Goal: Task Accomplishment & Management: Use online tool/utility

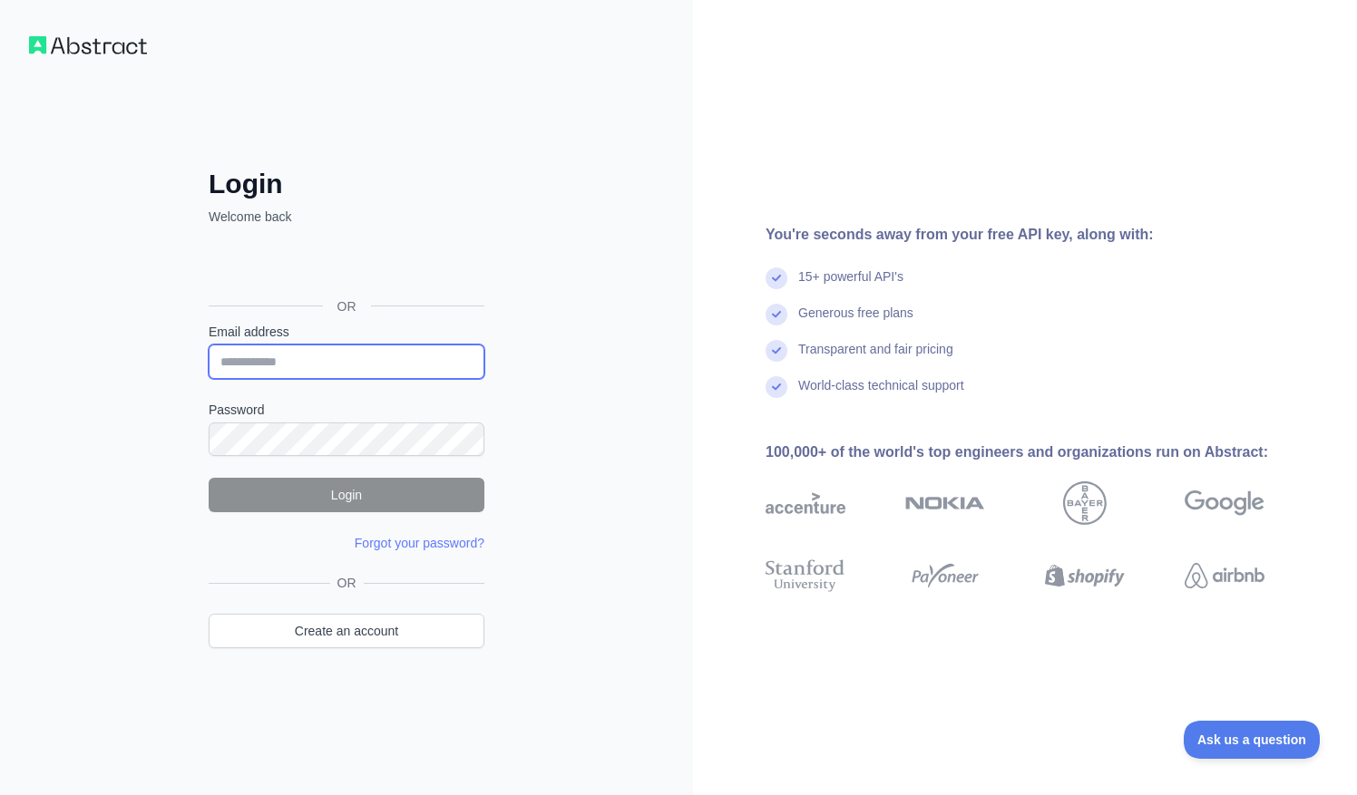
click at [343, 361] on input "Email address" at bounding box center [347, 362] width 276 height 34
type input "**********"
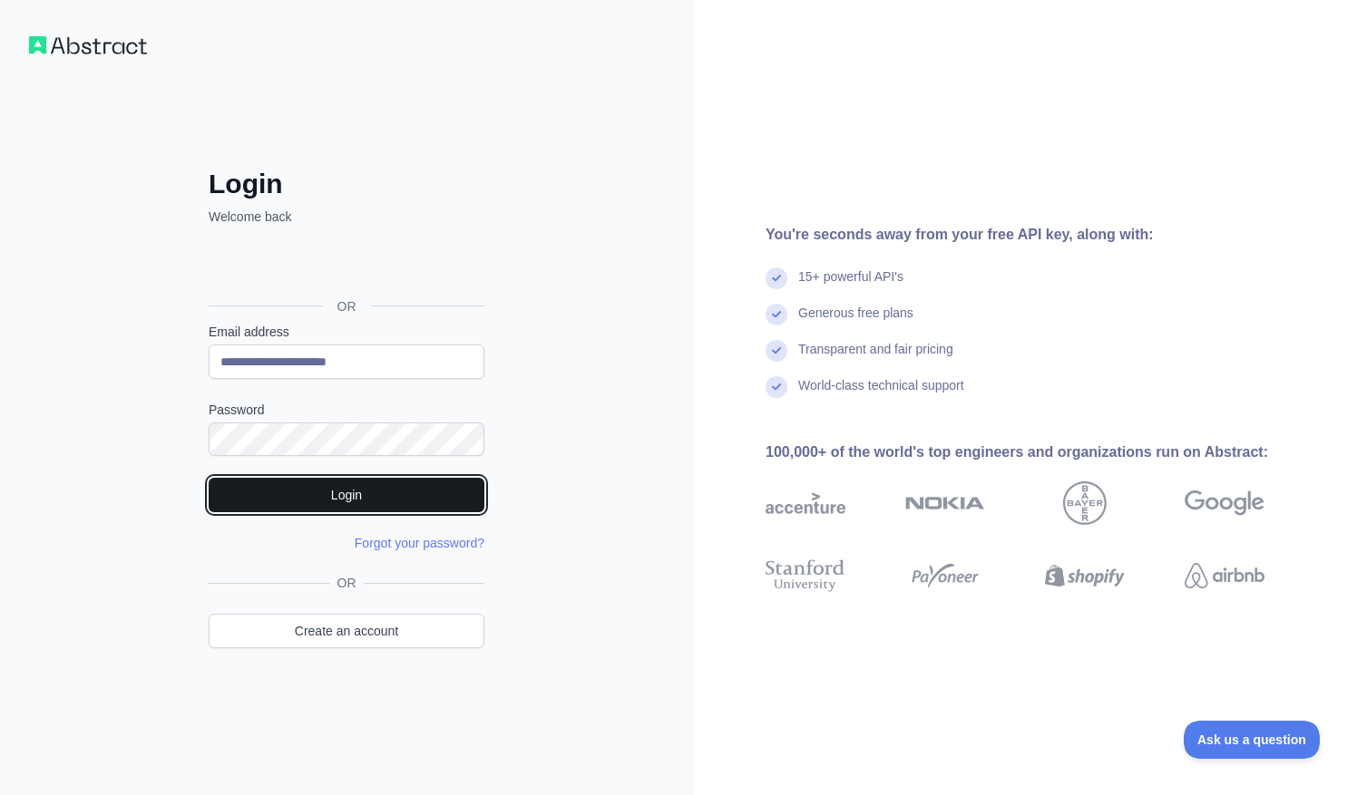
click at [365, 486] on button "Login" at bounding box center [347, 495] width 276 height 34
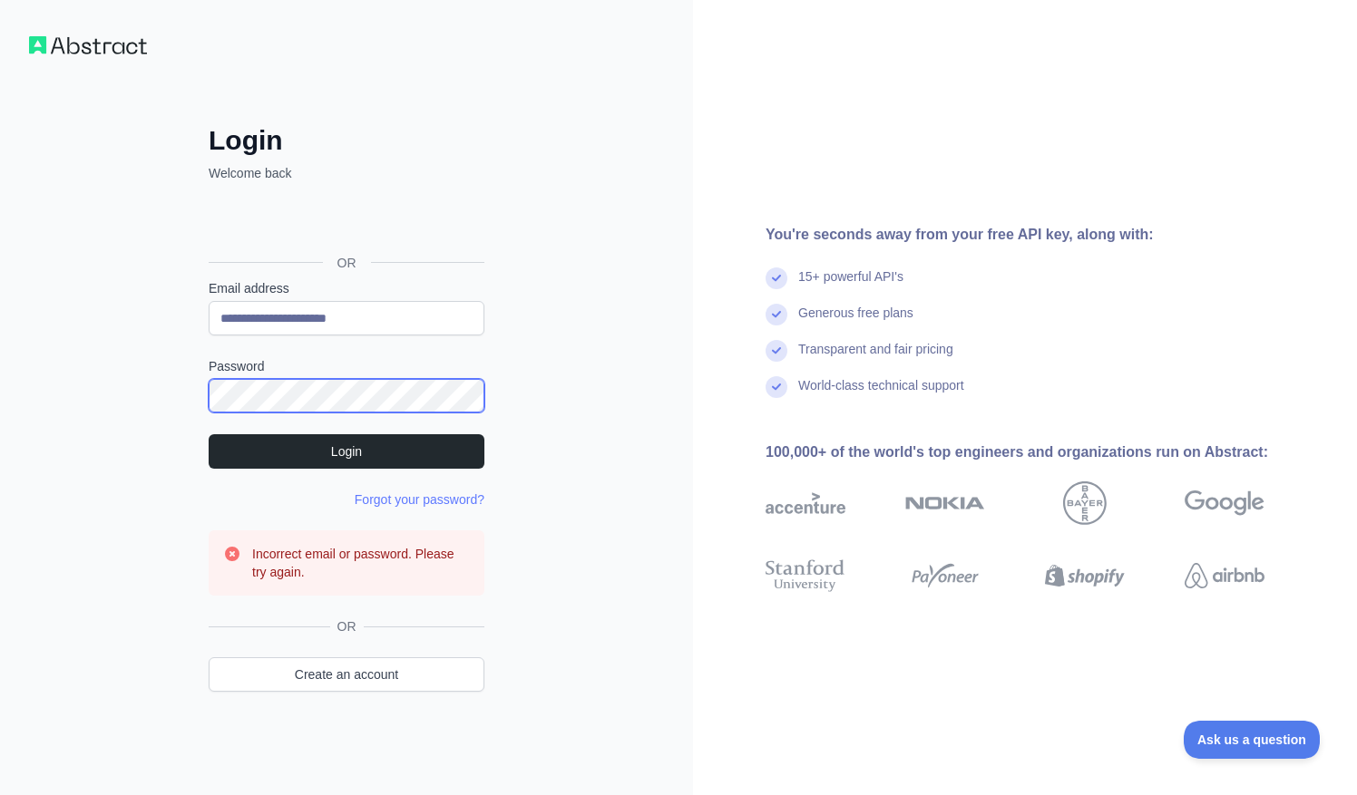
click at [175, 385] on div "**********" at bounding box center [346, 433] width 348 height 619
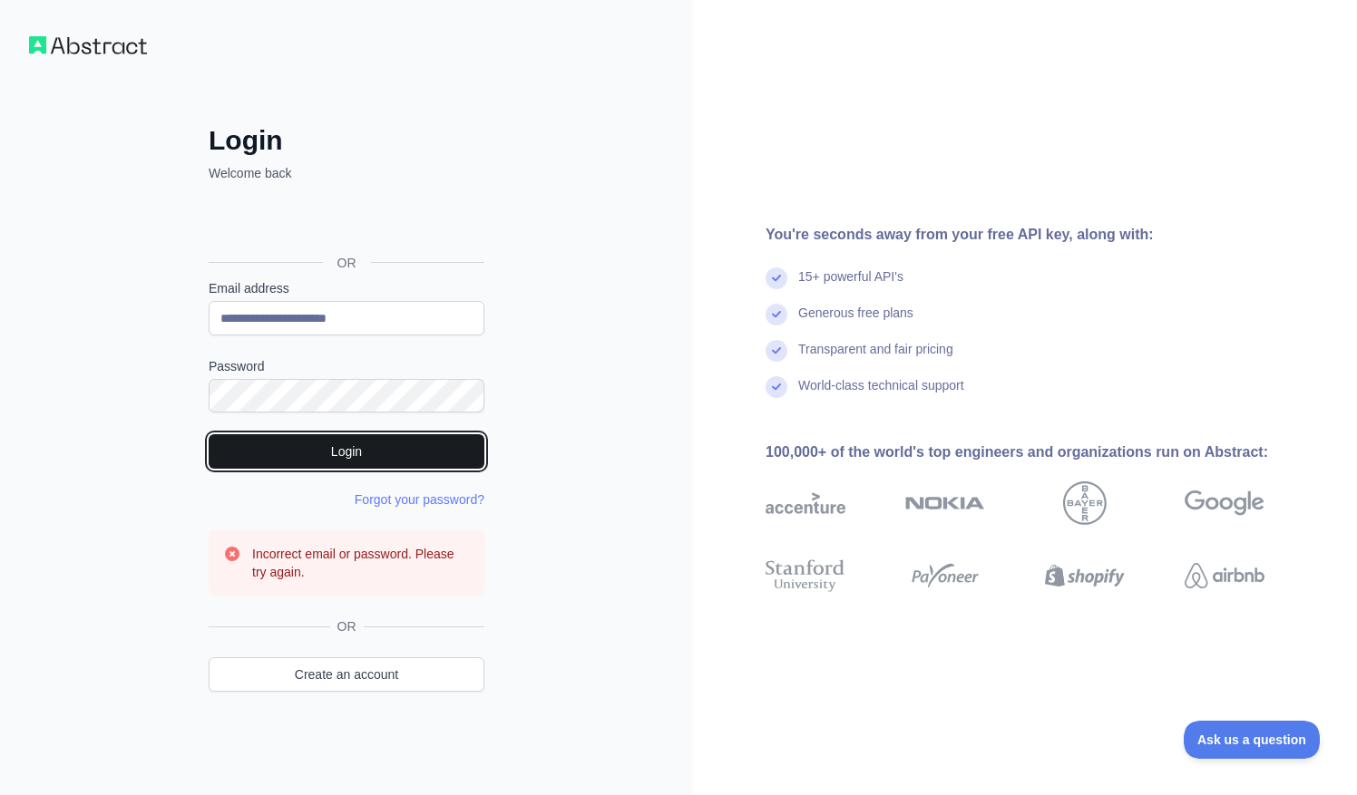
click at [291, 450] on button "Login" at bounding box center [347, 451] width 276 height 34
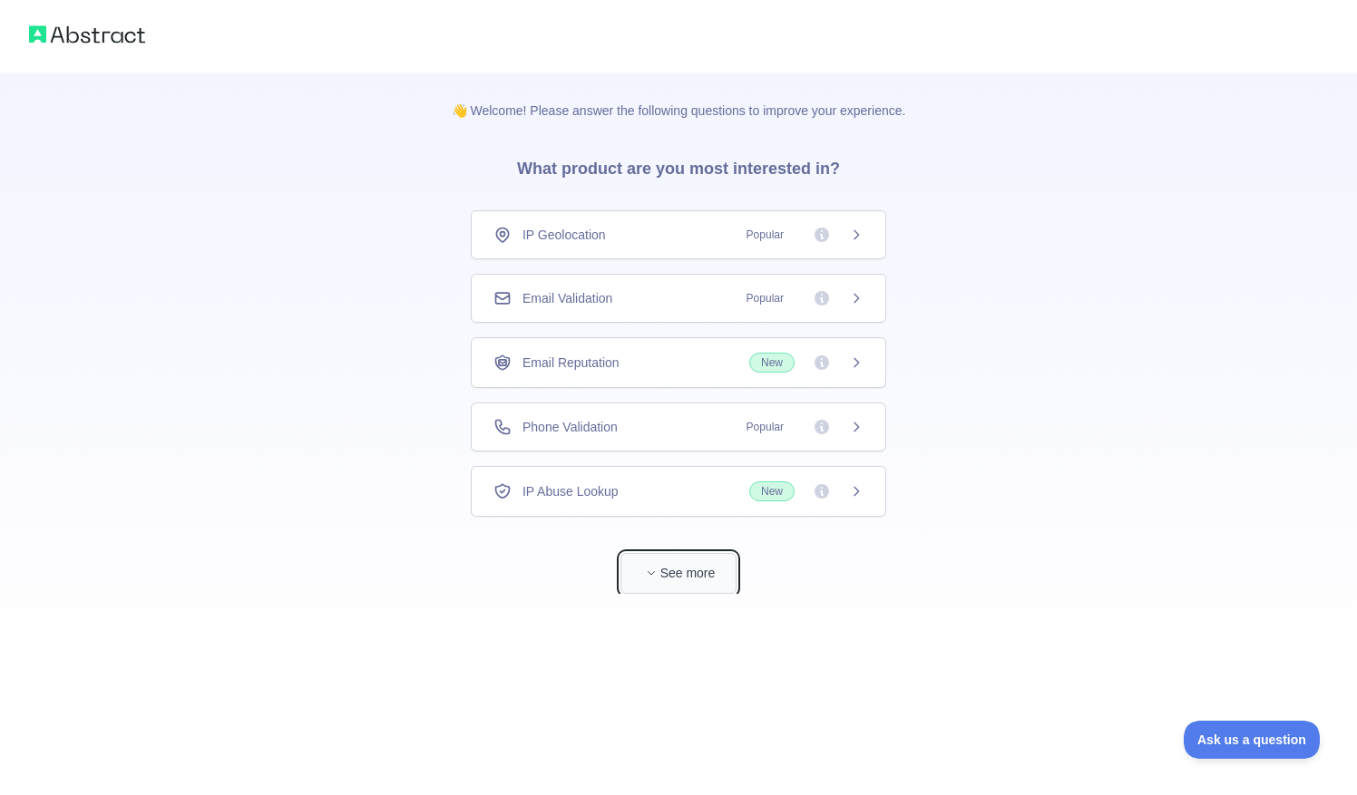
click at [696, 582] on button "See more" at bounding box center [678, 573] width 116 height 41
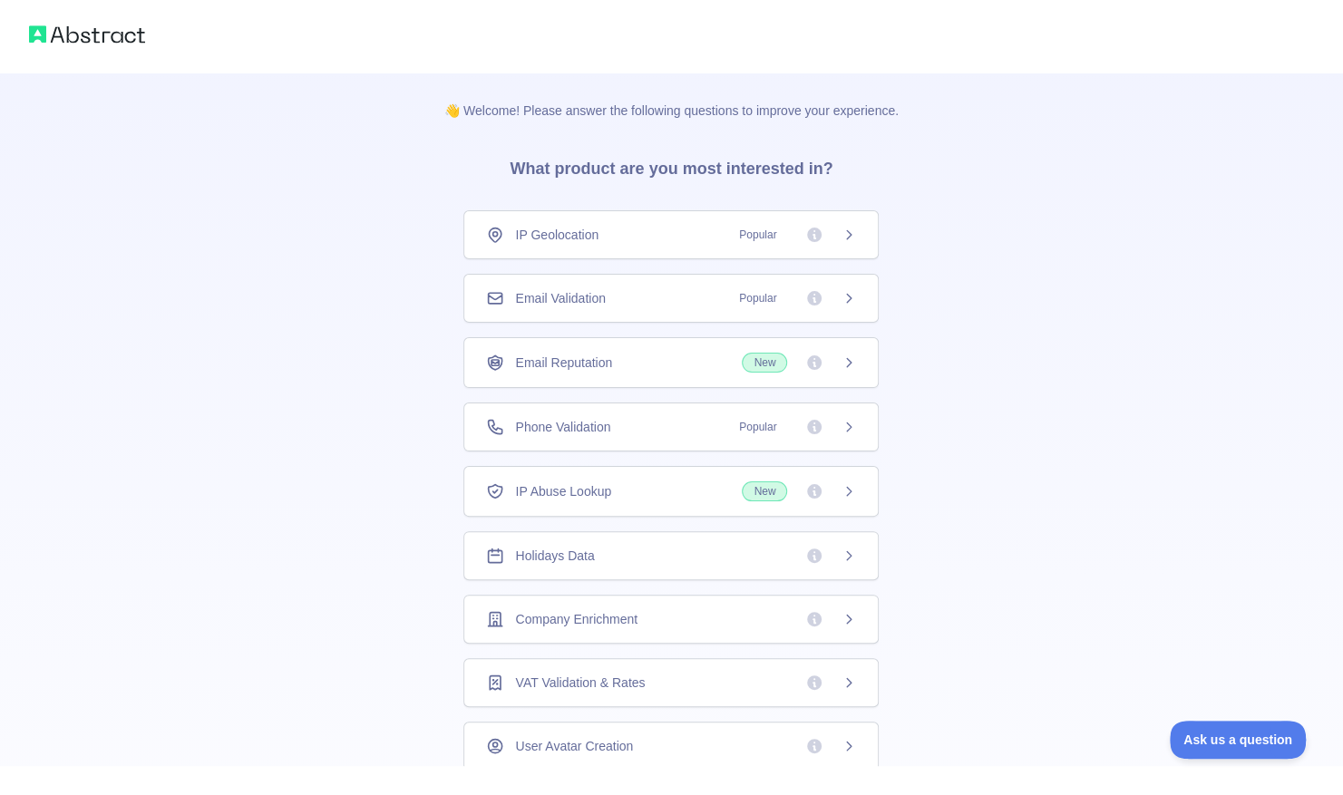
click at [721, 237] on div "IP Geolocation Popular" at bounding box center [671, 235] width 370 height 18
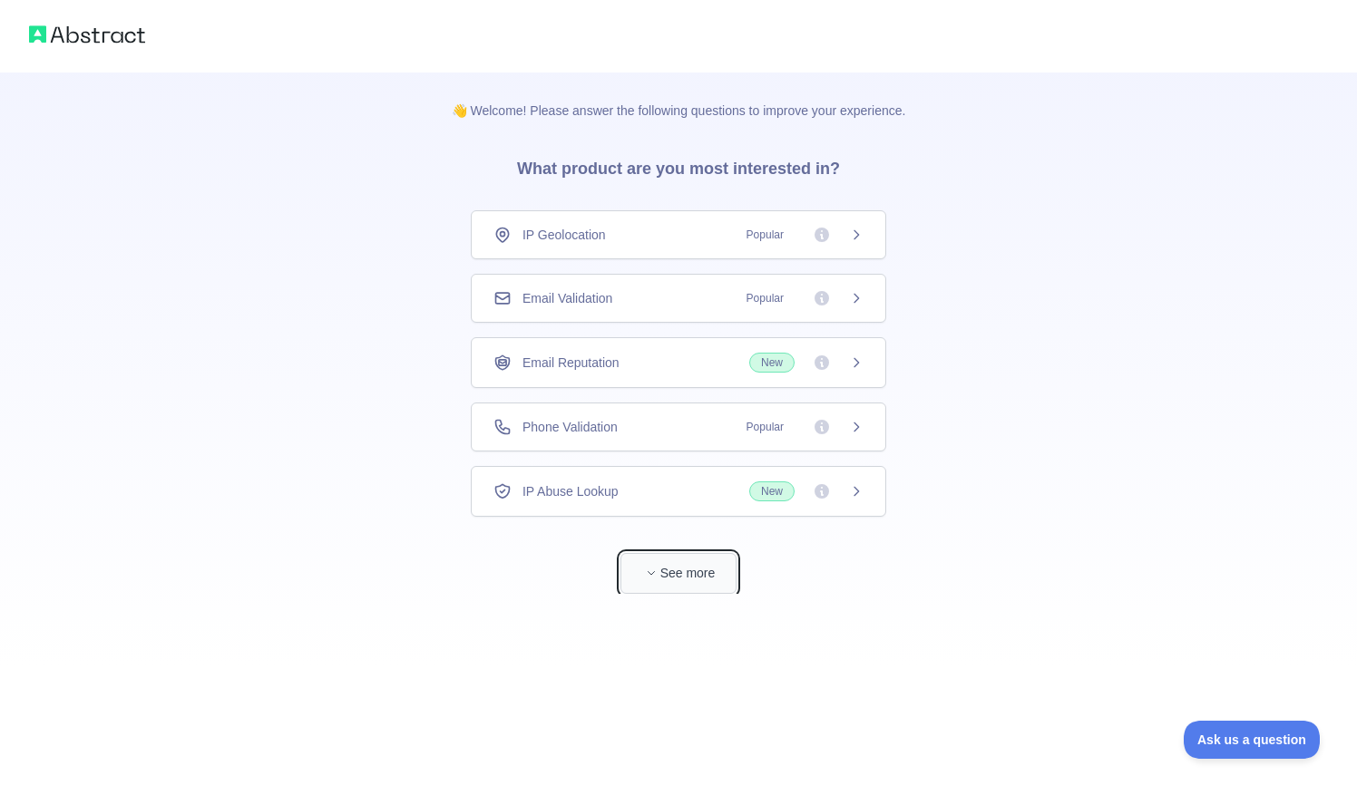
click at [672, 576] on button "See more" at bounding box center [678, 573] width 116 height 41
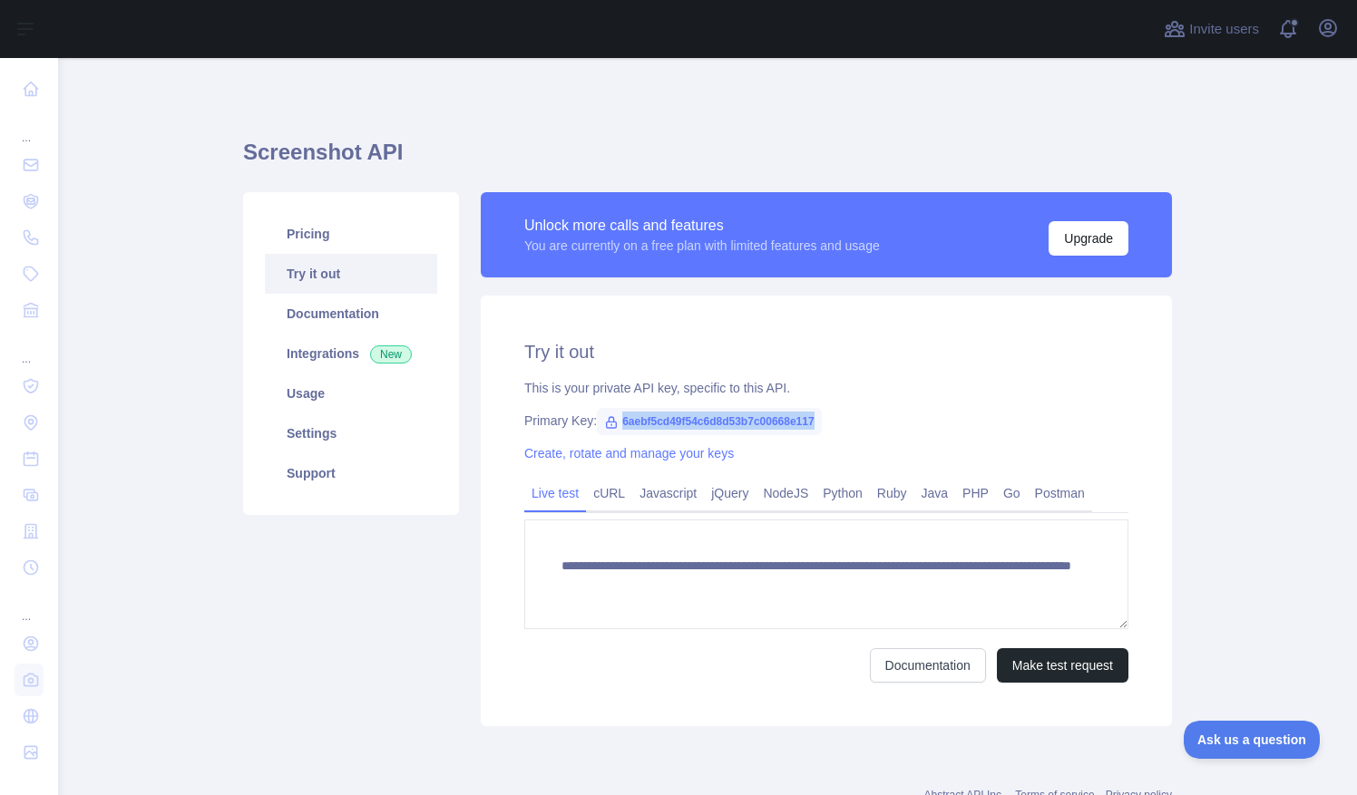
drag, startPoint x: 611, startPoint y: 420, endPoint x: 813, endPoint y: 421, distance: 201.3
click at [813, 421] on span "6aebf5cd49f54c6d8d53b7c00668e117" at bounding box center [709, 421] width 225 height 27
copy span "6aebf5cd49f54c6d8d53b7c00668e117"
